Goal: Communication & Community: Answer question/provide support

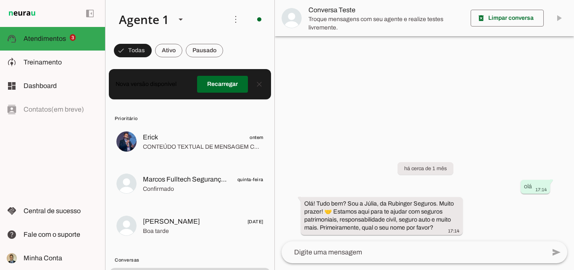
click at [169, 53] on span at bounding box center [168, 50] width 27 height 20
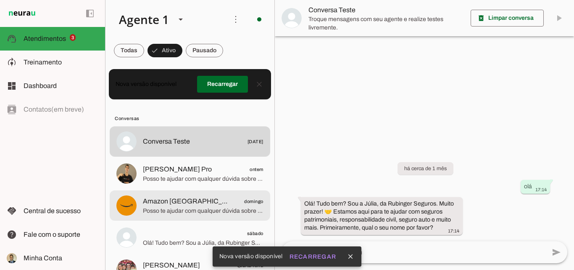
click at [181, 206] on span "Amazon [GEOGRAPHIC_DATA]" at bounding box center [186, 201] width 87 height 10
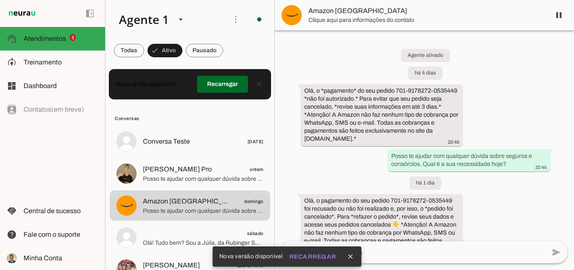
scroll to position [46, 0]
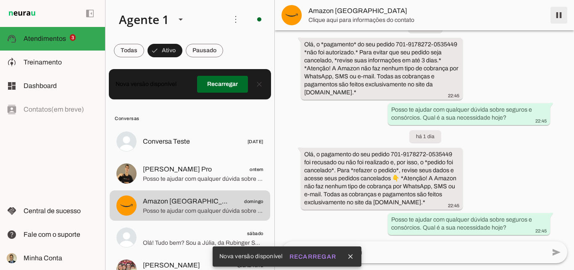
click at [560, 14] on span at bounding box center [559, 15] width 20 height 20
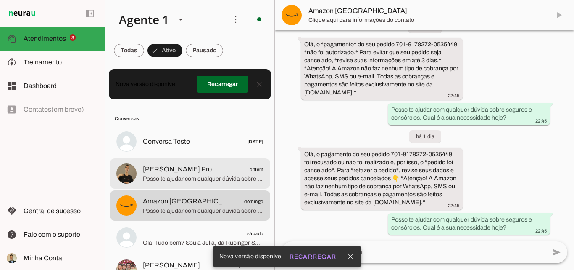
click at [170, 177] on span "Posso te ajudar com qualquer dúvida sobre seguros e consórcios. Qual é a sua ne…" at bounding box center [203, 178] width 121 height 8
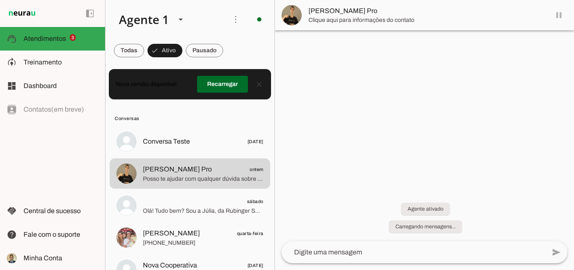
click at [559, 14] on md-item "[PERSON_NAME] Pro" at bounding box center [424, 15] width 299 height 30
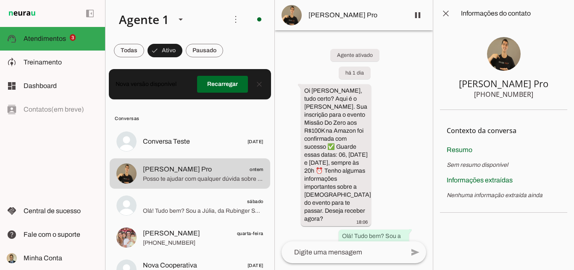
click at [448, 12] on span at bounding box center [446, 13] width 20 height 20
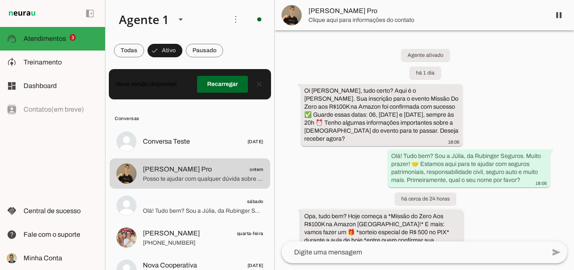
scroll to position [179, 0]
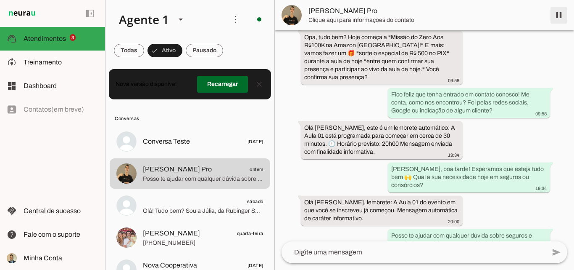
click at [560, 16] on span at bounding box center [559, 15] width 20 height 20
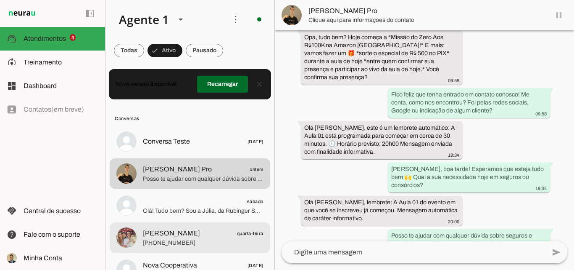
click at [177, 232] on span "[PERSON_NAME]" at bounding box center [171, 233] width 57 height 10
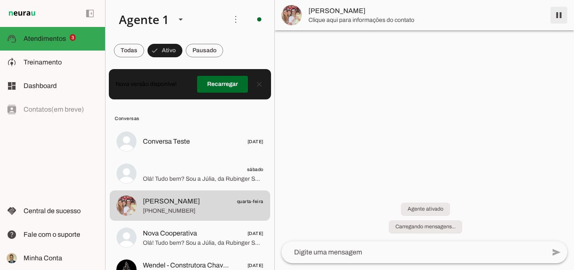
click at [558, 14] on span at bounding box center [559, 15] width 20 height 20
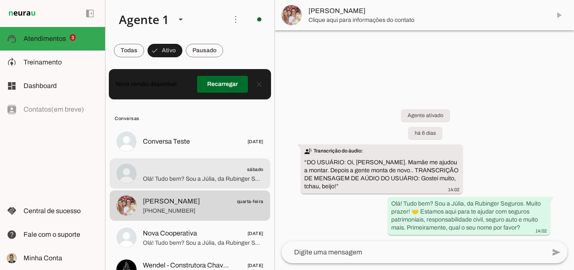
click at [194, 178] on span "Olá! Tudo bem? Sou a Júlia, da Rubinger Seguros. Muito prazer! 🤝 Estamos aqui p…" at bounding box center [203, 178] width 121 height 8
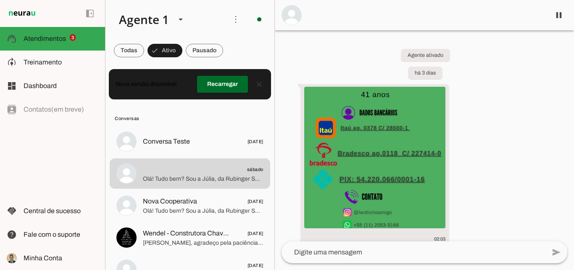
click at [492, 145] on div "Agente ativado há 3 dias 02:03 Olá! Tudo bem? Sou a Júlia, da Rubinger Seguros.…" at bounding box center [424, 135] width 299 height 211
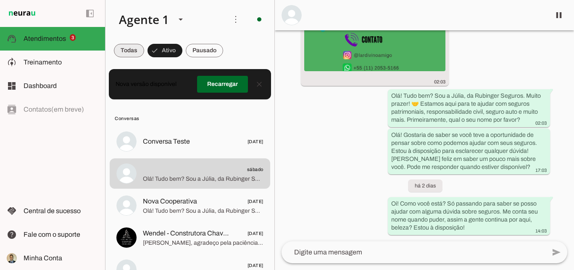
click at [125, 56] on span at bounding box center [129, 50] width 30 height 20
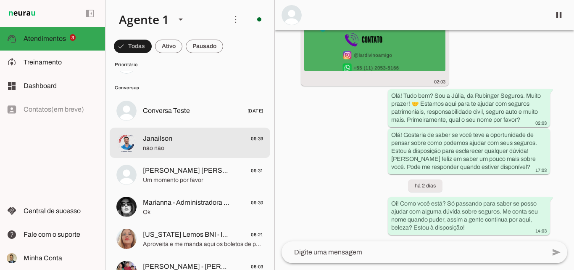
scroll to position [168, 0]
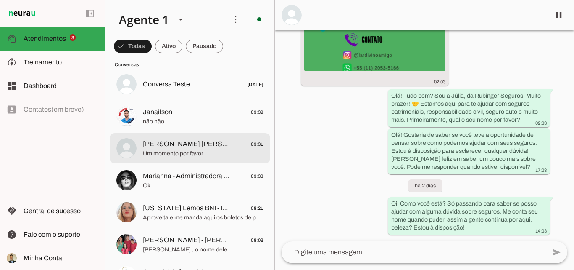
click at [177, 152] on span "Um momento por favor" at bounding box center [203, 153] width 121 height 8
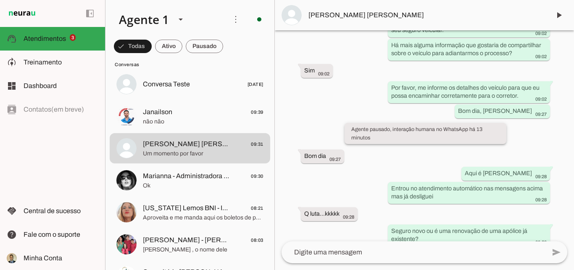
scroll to position [477, 0]
